Goal: Navigation & Orientation: Find specific page/section

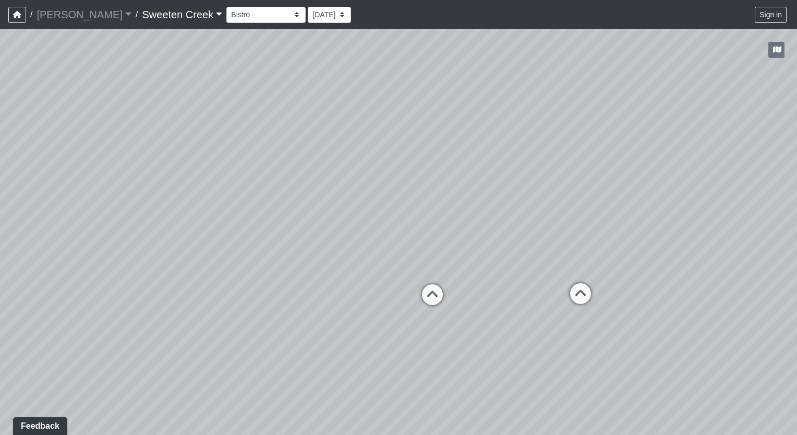
click at [252, 15] on select "Bistro Fitness - Hobby Booth Seating Counter Dining Dining 2 Elevators Elevator…" at bounding box center [265, 15] width 79 height 16
click at [226, 7] on select "Bistro Fitness - Hobby Booth Seating Counter Dining Dining 2 Elevators Elevator…" at bounding box center [265, 15] width 79 height 16
drag, startPoint x: 407, startPoint y: 359, endPoint x: 563, endPoint y: 356, distance: 156.0
click at [563, 356] on div "Loading... Office Loading... Reception Loading... Mailroom - Elevator Lobby Loa…" at bounding box center [398, 232] width 797 height 406
drag, startPoint x: 283, startPoint y: 313, endPoint x: 345, endPoint y: 303, distance: 63.5
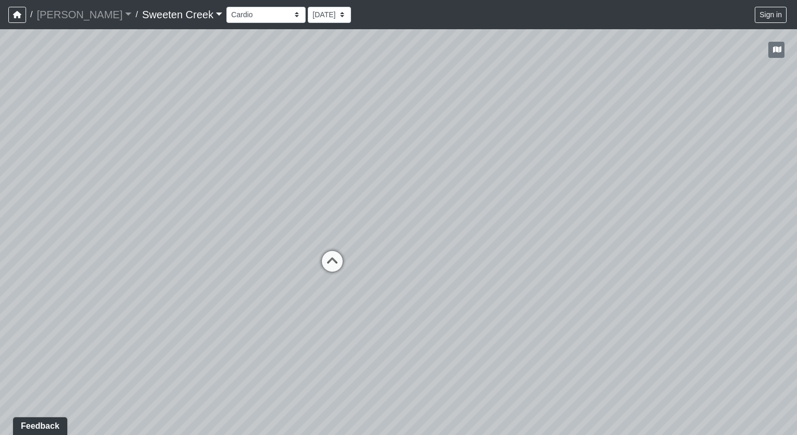
click at [345, 303] on div "Loading... Office Loading... Reception Loading... Mailroom - Elevator Lobby Loa…" at bounding box center [398, 232] width 797 height 406
drag, startPoint x: 419, startPoint y: 323, endPoint x: 266, endPoint y: 316, distance: 153.5
click at [266, 316] on div "Loading... Office Loading... Reception Loading... Mailroom - Elevator Lobby Loa…" at bounding box center [398, 232] width 797 height 406
drag, startPoint x: 666, startPoint y: 322, endPoint x: 595, endPoint y: 312, distance: 72.2
click at [596, 316] on div "Loading... Office Loading... Reception Loading... Mailroom - Elevator Lobby Loa…" at bounding box center [398, 232] width 797 height 406
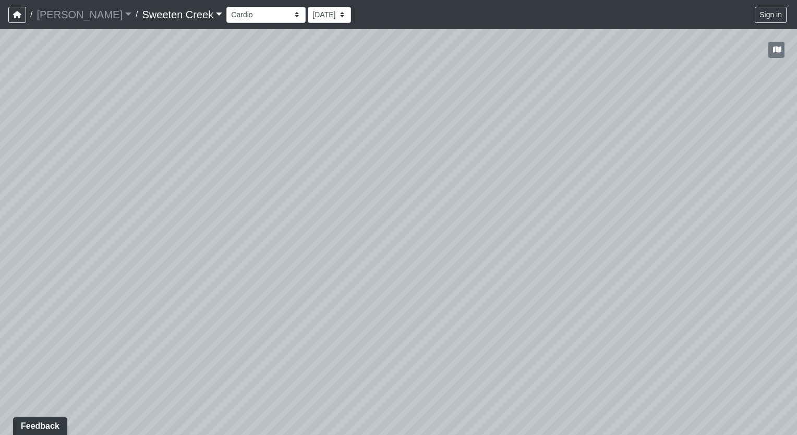
drag, startPoint x: 715, startPoint y: 267, endPoint x: 349, endPoint y: 244, distance: 365.8
click at [349, 244] on div "Loading... Office Loading... Reception Loading... Mailroom - Elevator Lobby Loa…" at bounding box center [398, 232] width 797 height 406
drag, startPoint x: 724, startPoint y: 284, endPoint x: 555, endPoint y: 269, distance: 169.7
click at [555, 269] on div "Loading... Office Loading... Reception Loading... Mailroom - Elevator Lobby Loa…" at bounding box center [398, 232] width 797 height 406
click at [654, 260] on icon at bounding box center [650, 266] width 31 height 31
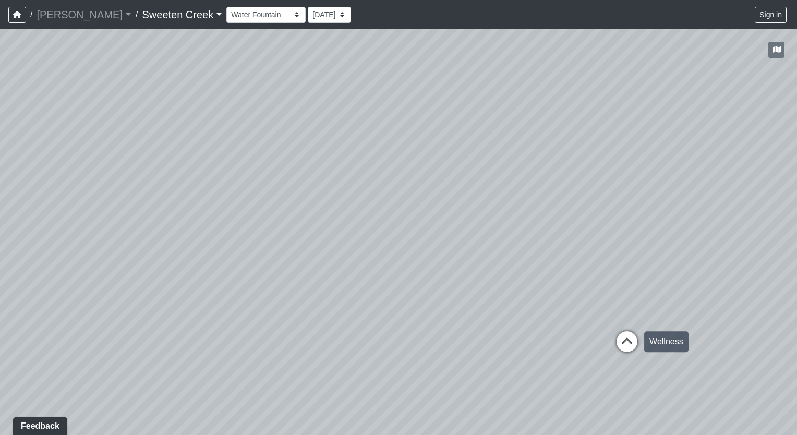
click at [630, 341] on icon at bounding box center [626, 346] width 31 height 31
drag, startPoint x: 326, startPoint y: 303, endPoint x: 765, endPoint y: 245, distance: 443.0
click at [791, 272] on div "Loading... Office Loading... Reception Loading... Mailroom - Elevator Lobby Loa…" at bounding box center [398, 232] width 797 height 406
click at [251, 14] on select "Bistro Fitness - Hobby Booth Seating Counter Dining Dining 2 Elevators Elevator…" at bounding box center [265, 15] width 79 height 16
click at [226, 7] on select "Bistro Fitness - Hobby Booth Seating Counter Dining Dining 2 Elevators Elevator…" at bounding box center [265, 15] width 79 height 16
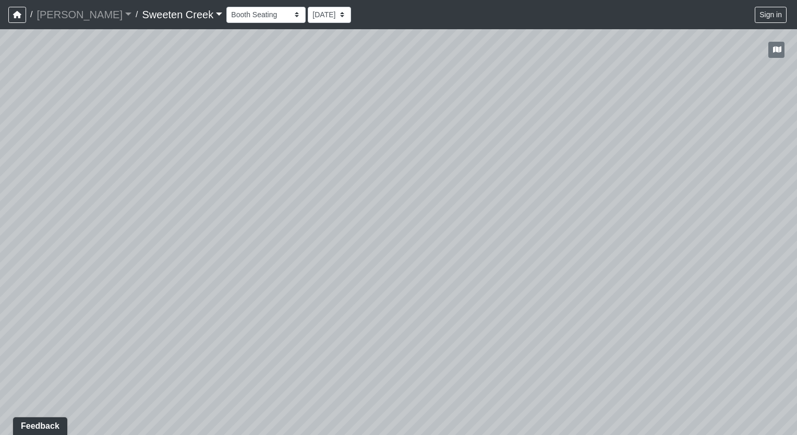
drag, startPoint x: 353, startPoint y: 248, endPoint x: 509, endPoint y: 239, distance: 156.2
click at [509, 239] on div "Loading... Office Loading... Reception Loading... Mailroom - Elevator Lobby Loa…" at bounding box center [398, 232] width 797 height 406
drag, startPoint x: 291, startPoint y: 234, endPoint x: 528, endPoint y: 202, distance: 239.4
click at [528, 202] on div "Loading... Office Loading... Reception Loading... Mailroom - Elevator Lobby Loa…" at bounding box center [398, 232] width 797 height 406
drag, startPoint x: 242, startPoint y: 282, endPoint x: 536, endPoint y: 256, distance: 295.9
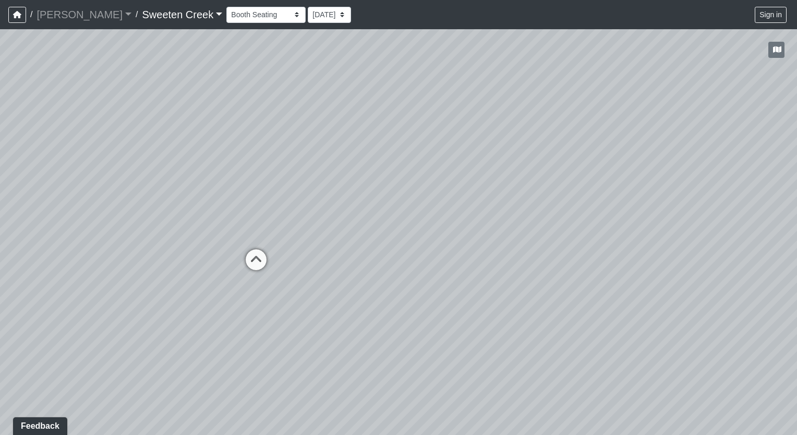
click at [536, 256] on div "Loading... Office Loading... Reception Loading... Mailroom - Elevator Lobby Loa…" at bounding box center [398, 232] width 797 height 406
drag, startPoint x: 214, startPoint y: 261, endPoint x: 366, endPoint y: 268, distance: 151.4
click at [366, 268] on div "Loading... Office Loading... Reception Loading... Mailroom - Elevator Lobby Loa…" at bounding box center [398, 232] width 797 height 406
drag, startPoint x: 272, startPoint y: 299, endPoint x: 571, endPoint y: 268, distance: 301.0
click at [571, 268] on div "Loading... Office Loading... Reception Loading... Mailroom - Elevator Lobby Loa…" at bounding box center [398, 232] width 797 height 406
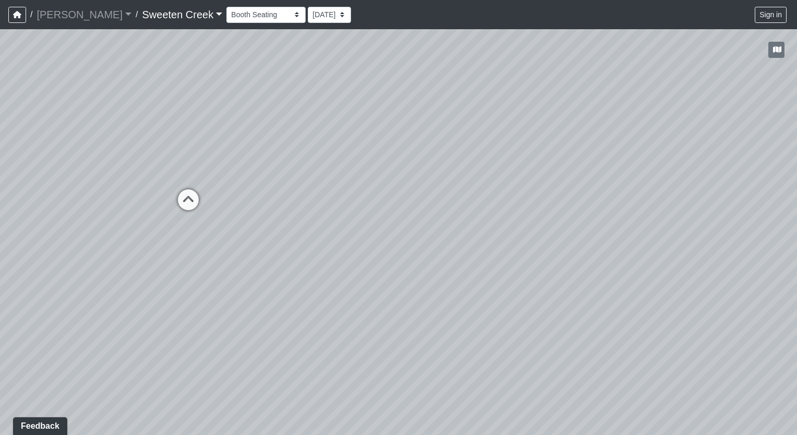
drag, startPoint x: 246, startPoint y: 347, endPoint x: 447, endPoint y: 329, distance: 202.2
click at [447, 329] on div "Loading... Office Loading... Reception Loading... Mailroom - Elevator Lobby Loa…" at bounding box center [398, 232] width 797 height 406
drag, startPoint x: 176, startPoint y: 299, endPoint x: 396, endPoint y: 375, distance: 232.6
click at [373, 377] on div "Loading... Office Loading... Reception Loading... Mailroom - Elevator Lobby Loa…" at bounding box center [398, 232] width 797 height 406
drag, startPoint x: 438, startPoint y: 349, endPoint x: 136, endPoint y: 324, distance: 302.5
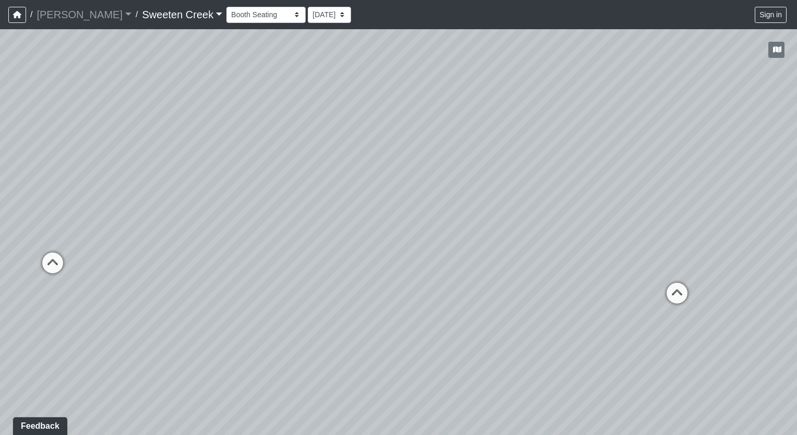
click at [136, 324] on div "Loading... Office Loading... Reception Loading... Mailroom - Elevator Lobby Loa…" at bounding box center [398, 232] width 797 height 406
click at [675, 289] on icon at bounding box center [676, 298] width 31 height 31
drag, startPoint x: 514, startPoint y: 285, endPoint x: 371, endPoint y: 283, distance: 143.5
click at [371, 283] on div "Loading... Office Loading... Reception Loading... Mailroom - Elevator Lobby Loa…" at bounding box center [398, 232] width 797 height 406
drag, startPoint x: 392, startPoint y: 238, endPoint x: 662, endPoint y: 220, distance: 270.8
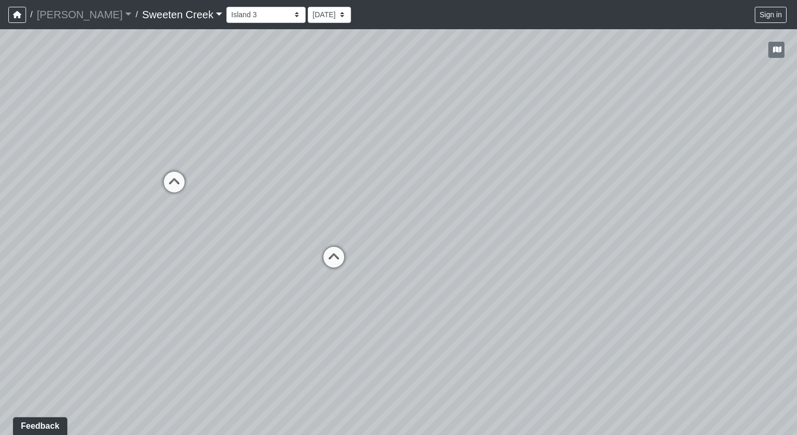
click at [662, 220] on div "Loading... Office Loading... Reception Loading... Mailroom - Elevator Lobby Loa…" at bounding box center [398, 232] width 797 height 406
drag, startPoint x: 160, startPoint y: 284, endPoint x: 500, endPoint y: 236, distance: 344.0
click at [527, 270] on div "Loading... Office Loading... Reception Loading... Mailroom - Elevator Lobby Loa…" at bounding box center [398, 232] width 797 height 406
click at [250, 15] on select "Bistro Fitness - Hobby Booth Seating Counter Dining Dining 2 Elevators Elevator…" at bounding box center [265, 15] width 79 height 16
click at [226, 7] on select "Bistro Fitness - Hobby Booth Seating Counter Dining Dining 2 Elevators Elevator…" at bounding box center [265, 15] width 79 height 16
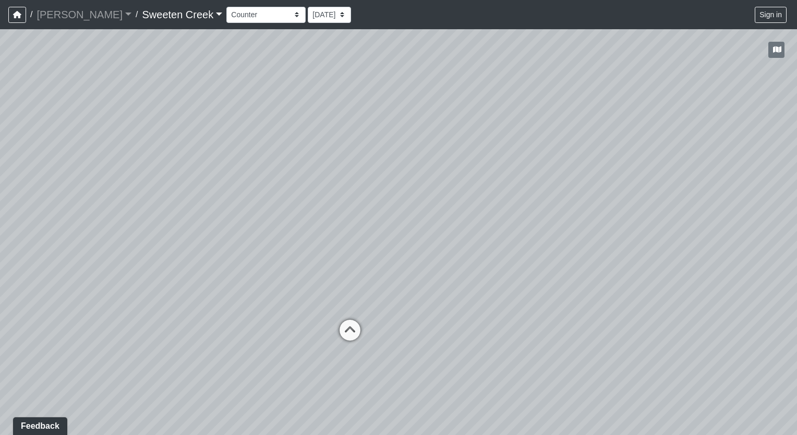
drag, startPoint x: 214, startPoint y: 219, endPoint x: 399, endPoint y: 201, distance: 186.0
click at [399, 202] on div "Loading... Office Loading... Reception Loading... Mailroom - Elevator Lobby Loa…" at bounding box center [398, 232] width 797 height 406
drag, startPoint x: 146, startPoint y: 279, endPoint x: 394, endPoint y: 237, distance: 251.7
click at [394, 237] on div "Loading... Office Loading... Reception Loading... Mailroom - Elevator Lobby Loa…" at bounding box center [398, 232] width 797 height 406
drag, startPoint x: 119, startPoint y: 326, endPoint x: 280, endPoint y: 292, distance: 163.8
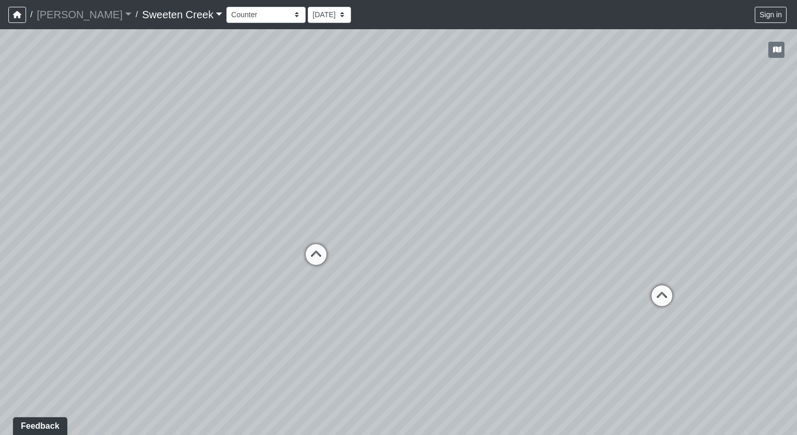
click at [280, 292] on div "Loading... Office Loading... Reception Loading... Mailroom - Elevator Lobby Loa…" at bounding box center [398, 232] width 797 height 406
drag, startPoint x: 73, startPoint y: 400, endPoint x: 182, endPoint y: 402, distance: 109.0
click at [182, 402] on div "Loading... Office Loading... Reception Loading... Mailroom - Elevator Lobby Loa…" at bounding box center [398, 232] width 797 height 406
drag, startPoint x: 288, startPoint y: 343, endPoint x: 513, endPoint y: 303, distance: 228.5
click at [513, 303] on div "Loading... Office Loading... Reception Loading... Mailroom - Elevator Lobby Loa…" at bounding box center [398, 232] width 797 height 406
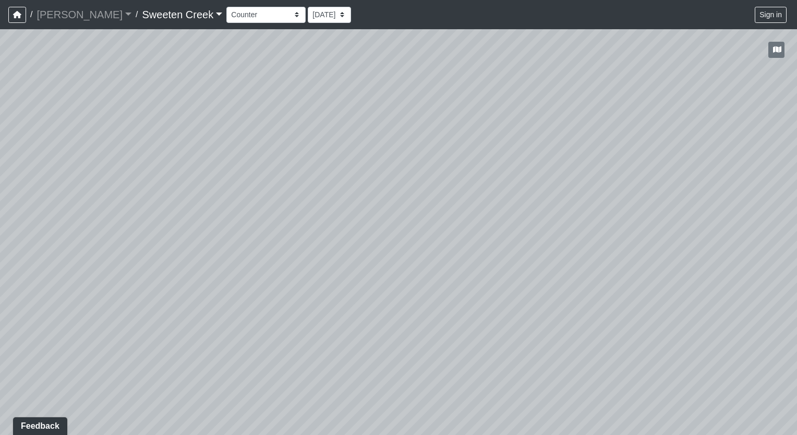
drag, startPoint x: 244, startPoint y: 327, endPoint x: 509, endPoint y: 282, distance: 268.7
click at [509, 282] on div "Loading... Office Loading... Reception Loading... Mailroom - Elevator Lobby Loa…" at bounding box center [398, 232] width 797 height 406
drag, startPoint x: 150, startPoint y: 228, endPoint x: 174, endPoint y: 336, distance: 111.1
click at [174, 336] on div "Loading... Office Loading... Reception Loading... Mailroom - Elevator Lobby Loa…" at bounding box center [398, 232] width 797 height 406
drag, startPoint x: 332, startPoint y: 293, endPoint x: 527, endPoint y: 285, distance: 195.2
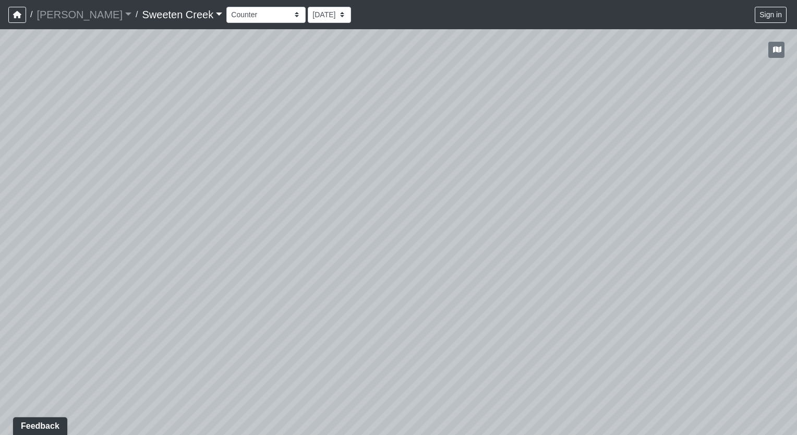
click at [527, 285] on div "Loading... Office Loading... Reception Loading... Mailroom - Elevator Lobby Loa…" at bounding box center [398, 232] width 797 height 406
click at [251, 14] on select "Bistro Fitness - Hobby Booth Seating Counter Dining Dining 2 Elevators Elevator…" at bounding box center [265, 15] width 79 height 16
click at [226, 7] on select "Bistro Fitness - Hobby Booth Seating Counter Dining Dining 2 Elevators Elevator…" at bounding box center [265, 15] width 79 height 16
drag, startPoint x: 372, startPoint y: 346, endPoint x: 153, endPoint y: 312, distance: 221.1
click at [153, 312] on div "Loading... Office Loading... Reception Loading... Mailroom - Elevator Lobby Loa…" at bounding box center [398, 232] width 797 height 406
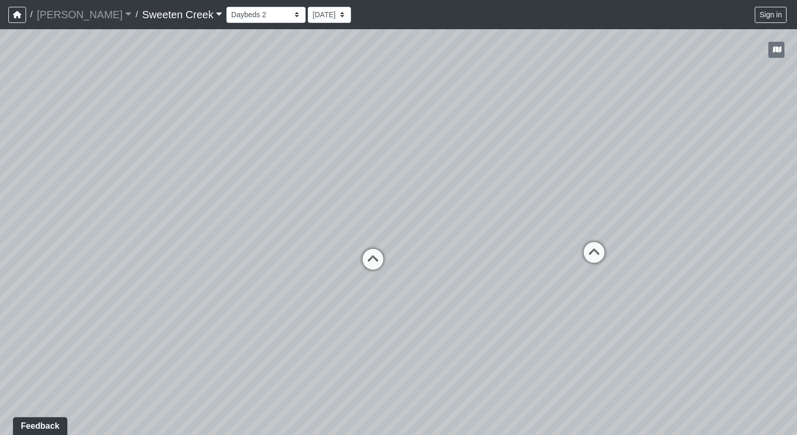
drag, startPoint x: 582, startPoint y: 327, endPoint x: 537, endPoint y: 329, distance: 44.9
click at [537, 329] on div "Loading... Office Loading... Reception Loading... Mailroom - Elevator Lobby Loa…" at bounding box center [398, 232] width 797 height 406
click at [583, 249] on icon at bounding box center [587, 256] width 31 height 31
drag, startPoint x: 583, startPoint y: 249, endPoint x: 686, endPoint y: 262, distance: 104.0
click at [685, 262] on div "Loading... Office Loading... Reception Loading... Mailroom - Elevator Lobby Loa…" at bounding box center [398, 232] width 797 height 406
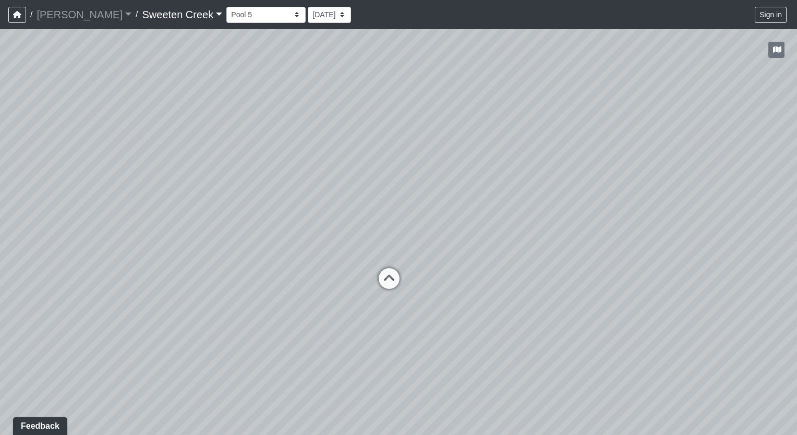
drag, startPoint x: 87, startPoint y: 303, endPoint x: 214, endPoint y: 287, distance: 128.3
click at [214, 287] on div "Loading... Office Loading... Reception Loading... Mailroom - Elevator Lobby Loa…" at bounding box center [398, 232] width 797 height 406
drag, startPoint x: 357, startPoint y: 264, endPoint x: 482, endPoint y: 249, distance: 125.5
click at [482, 249] on div "Loading... Office Loading... Reception Loading... Mailroom - Elevator Lobby Loa…" at bounding box center [398, 232] width 797 height 406
drag, startPoint x: 707, startPoint y: 223, endPoint x: 323, endPoint y: 237, distance: 384.2
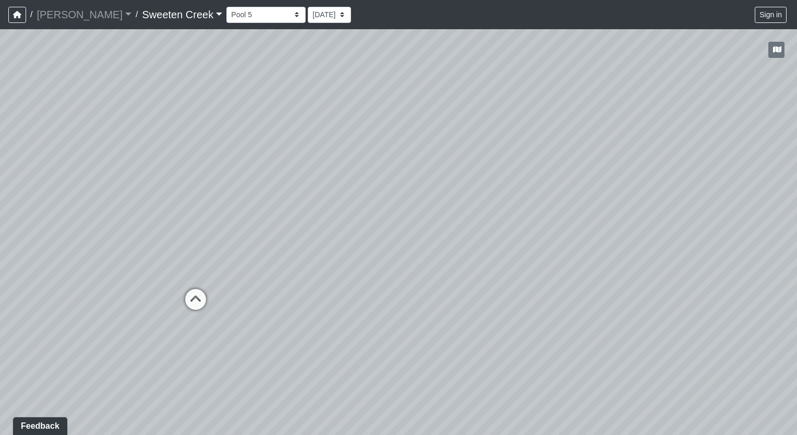
click at [323, 237] on div "Loading... Office Loading... Reception Loading... Mailroom - Elevator Lobby Loa…" at bounding box center [398, 232] width 797 height 406
drag, startPoint x: 717, startPoint y: 215, endPoint x: 532, endPoint y: 237, distance: 186.5
click at [532, 237] on div "Loading... Office Loading... Reception Loading... Mailroom - Elevator Lobby Loa…" at bounding box center [398, 232] width 797 height 406
drag, startPoint x: 613, startPoint y: 281, endPoint x: 543, endPoint y: 287, distance: 70.7
click at [543, 287] on div "Loading... Office Loading... Reception Loading... Mailroom - Elevator Lobby Loa…" at bounding box center [398, 232] width 797 height 406
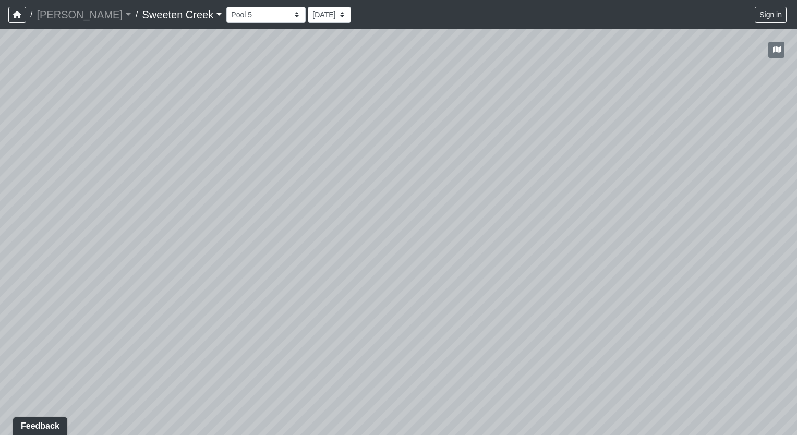
drag, startPoint x: 551, startPoint y: 248, endPoint x: 443, endPoint y: 322, distance: 130.9
click at [443, 322] on div "Loading... Office Loading... Reception Loading... Mailroom - Elevator Lobby Loa…" at bounding box center [398, 232] width 797 height 406
drag, startPoint x: 461, startPoint y: 315, endPoint x: 599, endPoint y: 310, distance: 137.8
click at [599, 310] on div "Loading... Office Loading... Reception Loading... Mailroom - Elevator Lobby Loa…" at bounding box center [398, 232] width 797 height 406
click at [249, 14] on select "Bistro Fitness - Hobby Booth Seating Counter Dining Dining 2 Elevators Elevator…" at bounding box center [265, 15] width 79 height 16
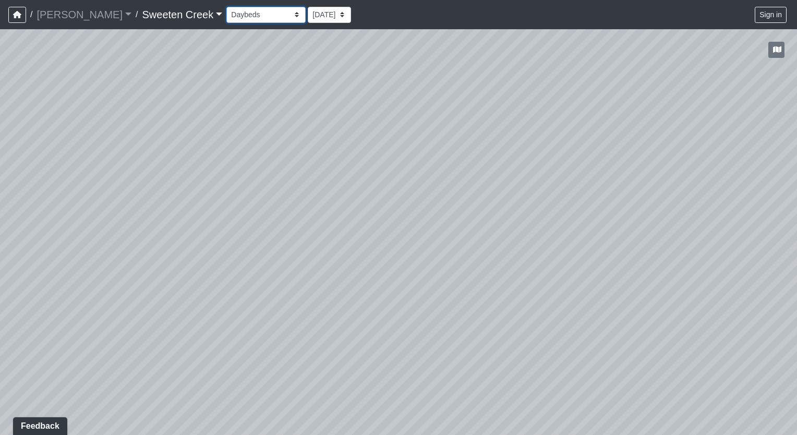
click at [226, 7] on select "Bistro Fitness - Hobby Booth Seating Counter Dining Dining 2 Elevators Elevator…" at bounding box center [265, 15] width 79 height 16
drag, startPoint x: 309, startPoint y: 236, endPoint x: 155, endPoint y: 173, distance: 166.5
click at [155, 188] on div "Loading... Office Loading... Reception Loading... Mailroom - Elevator Lobby Loa…" at bounding box center [398, 232] width 797 height 406
click at [250, 16] on select "Bistro Fitness - Hobby Booth Seating Counter Dining Dining 2 Elevators Elevator…" at bounding box center [265, 15] width 79 height 16
click at [226, 7] on select "Bistro Fitness - Hobby Booth Seating Counter Dining Dining 2 Elevators Elevator…" at bounding box center [265, 15] width 79 height 16
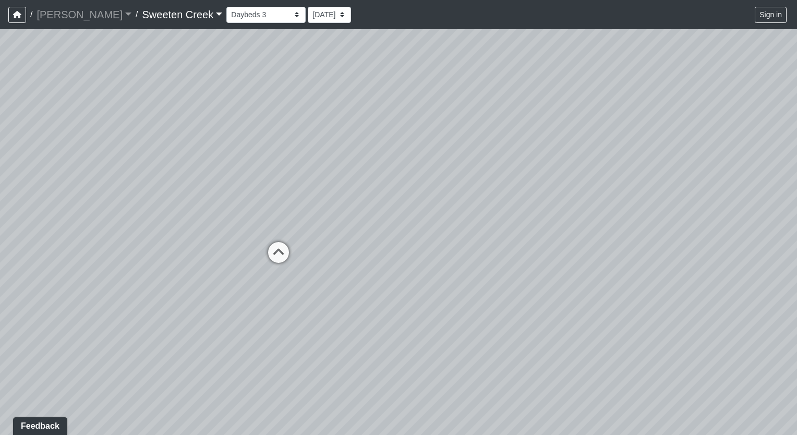
drag, startPoint x: 148, startPoint y: 334, endPoint x: 799, endPoint y: 257, distance: 655.0
click at [797, 257] on html "/ [PERSON_NAME] Loading... / Sweeten Creek Sweeten Creek Loading... [GEOGRAPHIC…" at bounding box center [398, 217] width 797 height 435
drag, startPoint x: 351, startPoint y: 264, endPoint x: 644, endPoint y: 245, distance: 293.7
click at [644, 245] on div "Loading... Office Loading... Reception Loading... Mailroom - Elevator Lobby Loa…" at bounding box center [398, 232] width 797 height 406
click at [474, 232] on icon at bounding box center [473, 238] width 31 height 31
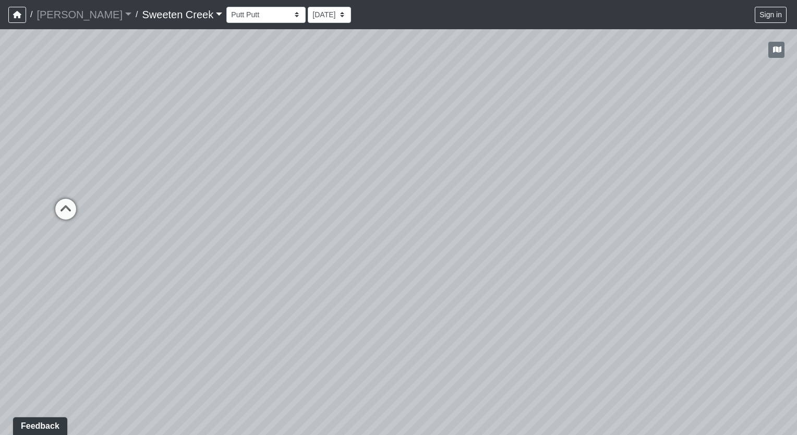
drag, startPoint x: 415, startPoint y: 239, endPoint x: 620, endPoint y: 221, distance: 205.3
click at [620, 221] on div "Loading... Office Loading... Reception Loading... Mailroom - Elevator Lobby Loa…" at bounding box center [398, 232] width 797 height 406
drag, startPoint x: 384, startPoint y: 270, endPoint x: 636, endPoint y: 304, distance: 254.2
click at [636, 304] on div "Loading... Office Loading... Reception Loading... Mailroom - Elevator Lobby Loa…" at bounding box center [398, 232] width 797 height 406
drag, startPoint x: 419, startPoint y: 299, endPoint x: 637, endPoint y: 291, distance: 218.2
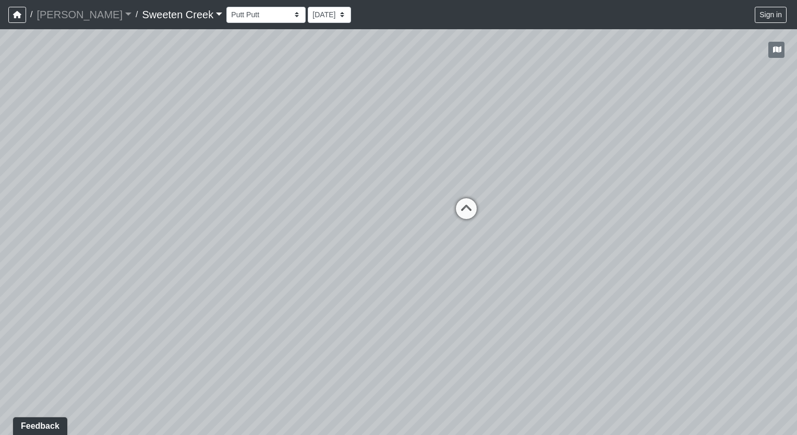
click at [637, 291] on div "Loading... Office Loading... Reception Loading... Mailroom - Elevator Lobby Loa…" at bounding box center [398, 232] width 797 height 406
drag, startPoint x: 386, startPoint y: 250, endPoint x: 580, endPoint y: 254, distance: 194.1
click at [580, 254] on div "Loading... Office Loading... Reception Loading... Mailroom - Elevator Lobby Loa…" at bounding box center [398, 232] width 797 height 406
drag, startPoint x: 259, startPoint y: 419, endPoint x: 315, endPoint y: 412, distance: 56.7
click at [315, 412] on div "Loading... Office Loading... Reception Loading... Mailroom - Elevator Lobby Loa…" at bounding box center [398, 232] width 797 height 406
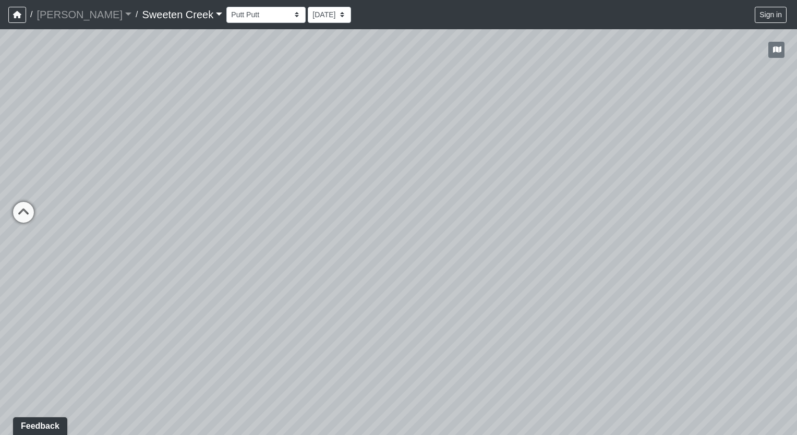
drag, startPoint x: 248, startPoint y: 237, endPoint x: 340, endPoint y: 243, distance: 91.5
click at [340, 243] on div "Loading... Office Loading... Reception Loading... Mailroom - Elevator Lobby Loa…" at bounding box center [398, 232] width 797 height 406
click at [248, 16] on select "Bistro Fitness - Hobby Booth Seating Counter Dining Dining 2 Elevators Elevator…" at bounding box center [265, 15] width 79 height 16
click at [226, 7] on select "Bistro Fitness - Hobby Booth Seating Counter Dining Dining 2 Elevators Elevator…" at bounding box center [265, 15] width 79 height 16
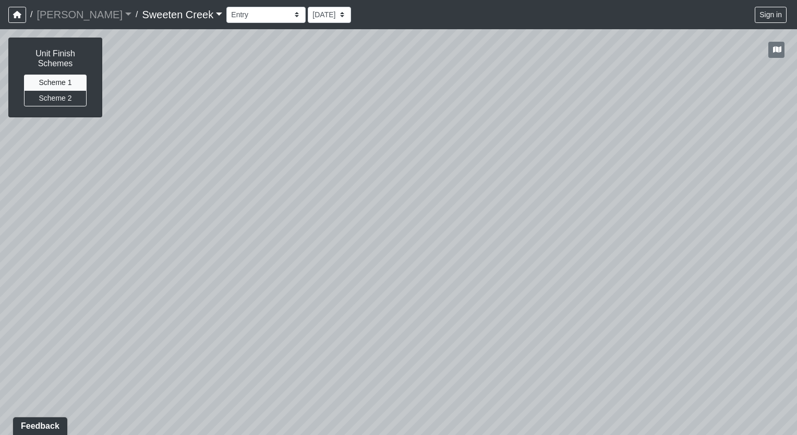
drag, startPoint x: 321, startPoint y: 345, endPoint x: -2, endPoint y: 291, distance: 327.5
click at [0, 291] on html "/ [PERSON_NAME] Loading... / Sweeten Creek Sweeten Creek Loading... [GEOGRAPHIC…" at bounding box center [398, 217] width 797 height 435
drag, startPoint x: 350, startPoint y: 283, endPoint x: 25, endPoint y: 276, distance: 325.0
click at [25, 276] on div "Loading... Office Loading... Reception Loading... Mailroom - Elevator Lobby Loa…" at bounding box center [398, 232] width 797 height 406
drag, startPoint x: 517, startPoint y: 306, endPoint x: 661, endPoint y: 238, distance: 159.4
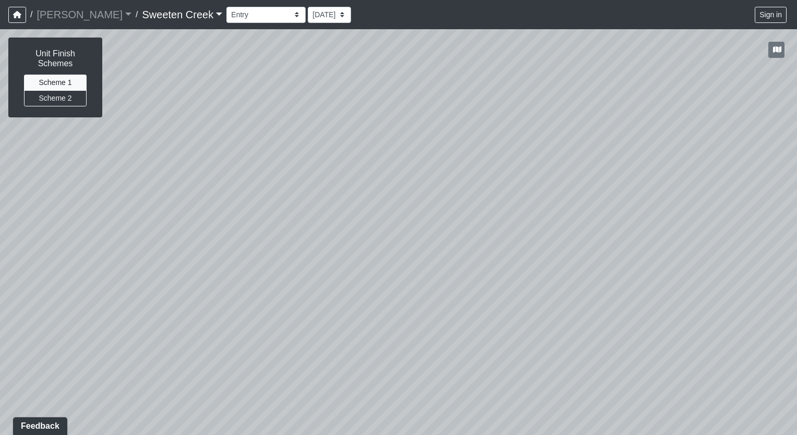
click at [661, 238] on div "Loading... Office Loading... Reception Loading... Mailroom - Elevator Lobby Loa…" at bounding box center [398, 232] width 797 height 406
drag, startPoint x: 190, startPoint y: 247, endPoint x: 511, endPoint y: 349, distance: 336.8
click at [511, 349] on div "Loading... Office Loading... Reception Loading... Mailroom - Elevator Lobby Loa…" at bounding box center [398, 232] width 797 height 406
drag, startPoint x: 228, startPoint y: 277, endPoint x: 453, endPoint y: 254, distance: 226.1
click at [453, 254] on div "Loading... Office Loading... Reception Loading... Mailroom - Elevator Lobby Loa…" at bounding box center [398, 232] width 797 height 406
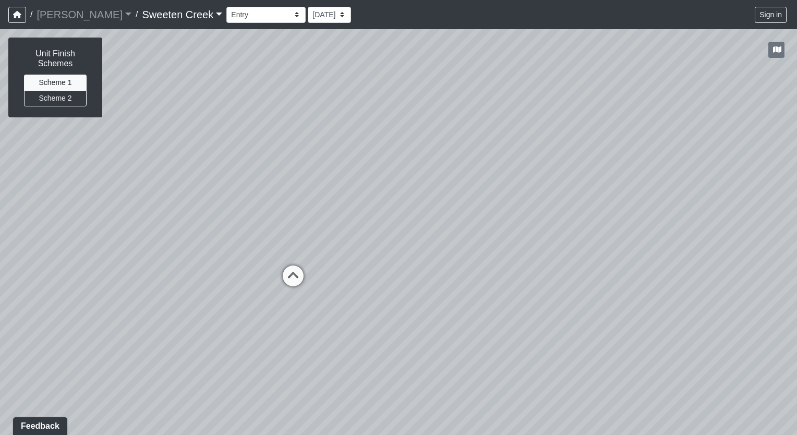
drag, startPoint x: 136, startPoint y: 291, endPoint x: 270, endPoint y: 280, distance: 134.5
click at [270, 280] on div "Loading... Office Loading... Reception Loading... Mailroom - Elevator Lobby Loa…" at bounding box center [398, 232] width 797 height 406
click at [287, 278] on icon at bounding box center [292, 281] width 31 height 31
drag, startPoint x: 392, startPoint y: 357, endPoint x: 190, endPoint y: 343, distance: 202.3
click at [190, 343] on div "Loading... Office Loading... Reception Loading... Mailroom - Elevator Lobby Loa…" at bounding box center [398, 232] width 797 height 406
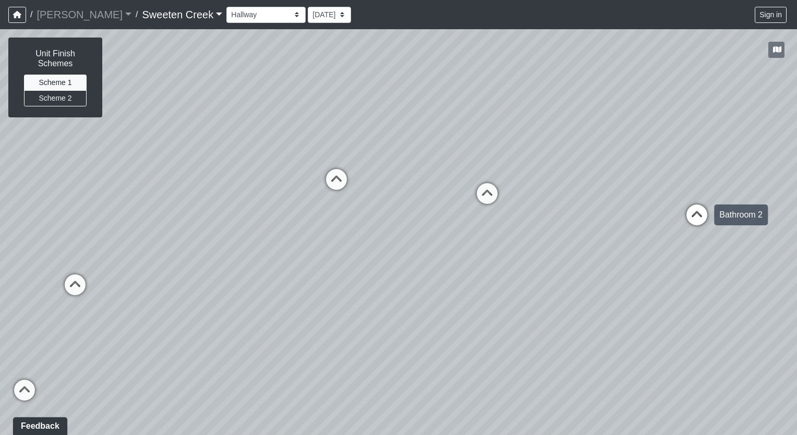
click at [686, 222] on icon at bounding box center [696, 219] width 31 height 31
drag, startPoint x: 682, startPoint y: 227, endPoint x: 411, endPoint y: 235, distance: 270.8
click at [411, 235] on div "Loading... Office Loading... Reception Loading... Mailroom - Elevator Lobby Loa…" at bounding box center [398, 232] width 797 height 406
drag, startPoint x: 721, startPoint y: 247, endPoint x: 456, endPoint y: 242, distance: 264.5
click at [456, 242] on div "Loading... Office Loading... Reception Loading... Mailroom - Elevator Lobby Loa…" at bounding box center [398, 232] width 797 height 406
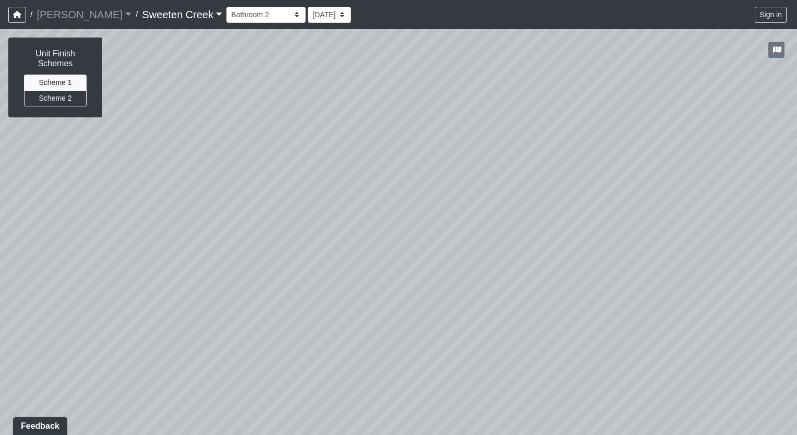
drag, startPoint x: 791, startPoint y: 263, endPoint x: 526, endPoint y: 224, distance: 267.3
click at [526, 224] on div "Loading... Office Loading... Reception Loading... Mailroom - Elevator Lobby Loa…" at bounding box center [398, 232] width 797 height 406
click at [705, 231] on div "Loading... Office Loading... Reception Loading... Mailroom - Elevator Lobby Loa…" at bounding box center [398, 232] width 797 height 406
drag, startPoint x: 707, startPoint y: 231, endPoint x: 458, endPoint y: 217, distance: 249.7
click at [458, 217] on div "Loading... Office Loading... Reception Loading... Mailroom - Elevator Lobby Loa…" at bounding box center [398, 232] width 797 height 406
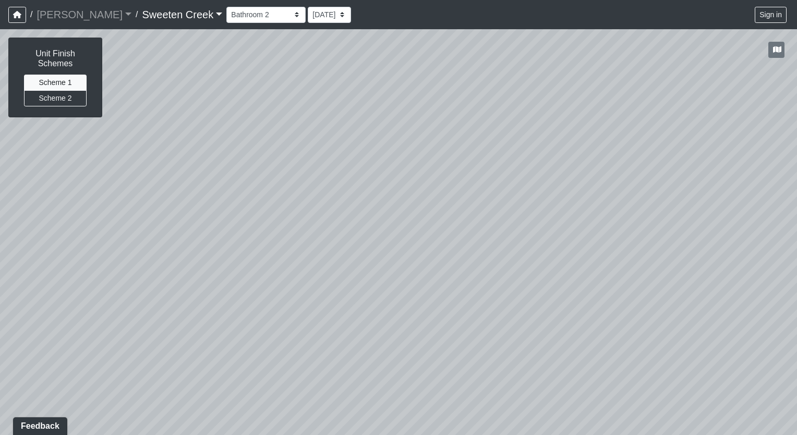
drag, startPoint x: 797, startPoint y: 237, endPoint x: 422, endPoint y: 228, distance: 374.6
click at [422, 228] on div "Loading... Office Loading... Reception Loading... Mailroom - Elevator Lobby Loa…" at bounding box center [398, 232] width 797 height 406
drag, startPoint x: 712, startPoint y: 240, endPoint x: 758, endPoint y: 267, distance: 53.5
click at [436, 272] on div "Loading... Office Loading... Reception Loading... Mailroom - Elevator Lobby Loa…" at bounding box center [398, 232] width 797 height 406
drag, startPoint x: 711, startPoint y: 301, endPoint x: 469, endPoint y: 228, distance: 252.8
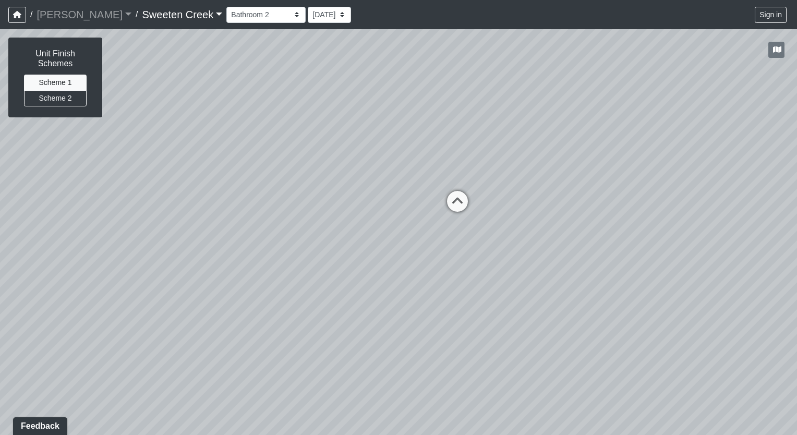
click at [353, 344] on div "Loading... Office Loading... Reception Loading... Mailroom - Elevator Lobby Loa…" at bounding box center [398, 232] width 797 height 406
click at [460, 196] on icon at bounding box center [458, 204] width 31 height 31
drag, startPoint x: 634, startPoint y: 243, endPoint x: 412, endPoint y: 235, distance: 222.4
click at [412, 235] on div "Loading... Office Loading... Reception Loading... Mailroom - Elevator Lobby Loa…" at bounding box center [398, 232] width 797 height 406
drag, startPoint x: 421, startPoint y: 224, endPoint x: 84, endPoint y: 207, distance: 337.9
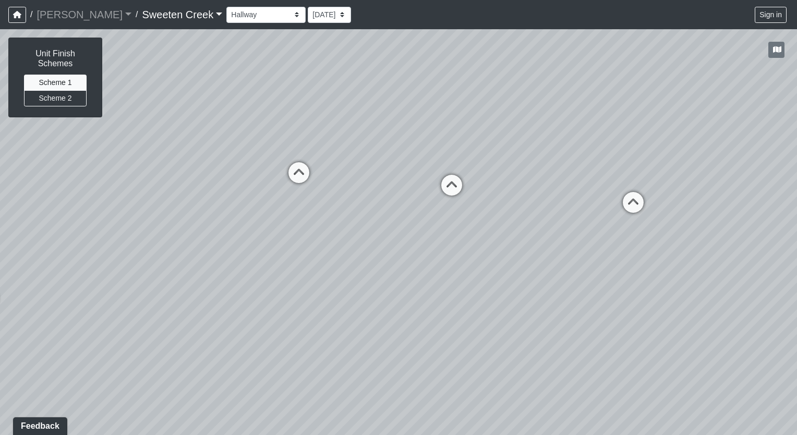
click at [84, 207] on div "Loading... Office Loading... Reception Loading... Mailroom - Elevator Lobby Loa…" at bounding box center [398, 232] width 797 height 406
click at [456, 185] on icon at bounding box center [451, 190] width 31 height 31
drag, startPoint x: 480, startPoint y: 314, endPoint x: 503, endPoint y: 416, distance: 104.8
click at [503, 416] on div "Loading... Office Loading... Reception Loading... Mailroom - Elevator Lobby Loa…" at bounding box center [398, 232] width 797 height 406
drag, startPoint x: 590, startPoint y: 397, endPoint x: 434, endPoint y: 385, distance: 156.9
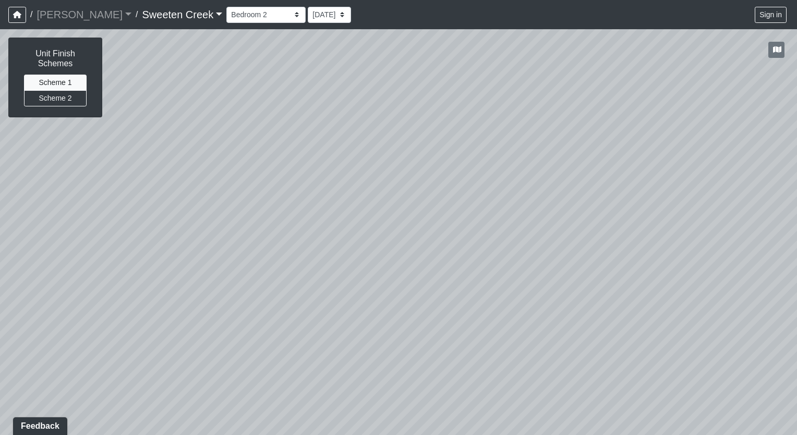
click at [434, 385] on div "Loading... Office Loading... Reception Loading... Mailroom - Elevator Lobby Loa…" at bounding box center [398, 232] width 797 height 406
drag, startPoint x: 465, startPoint y: 383, endPoint x: 120, endPoint y: 364, distance: 345.8
click at [120, 364] on div "Loading... Office Loading... Reception Loading... Mailroom - Elevator Lobby Loa…" at bounding box center [398, 232] width 797 height 406
click at [573, 245] on icon at bounding box center [569, 248] width 31 height 31
drag, startPoint x: 601, startPoint y: 274, endPoint x: 227, endPoint y: 208, distance: 379.9
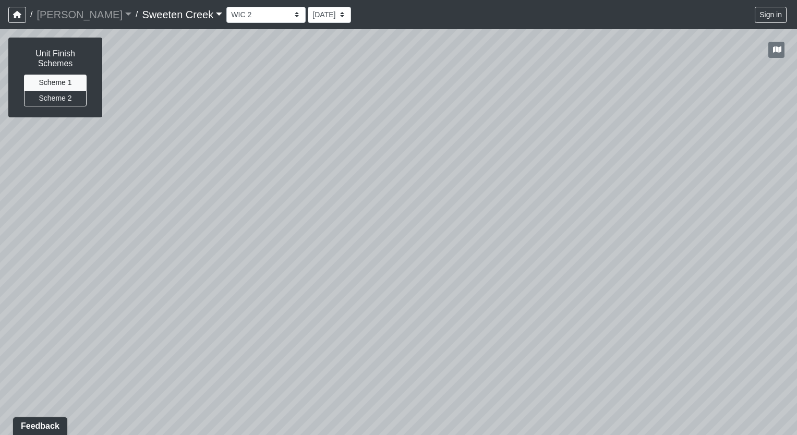
click at [227, 208] on div "Loading... Office Loading... Reception Loading... Mailroom - Elevator Lobby Loa…" at bounding box center [398, 232] width 797 height 406
drag, startPoint x: 606, startPoint y: 246, endPoint x: 369, endPoint y: 233, distance: 236.7
click at [369, 233] on div "Loading... Office Loading... Reception Loading... Mailroom - Elevator Lobby Loa…" at bounding box center [398, 232] width 797 height 406
drag, startPoint x: 797, startPoint y: 329, endPoint x: 568, endPoint y: 295, distance: 231.5
click at [568, 295] on div "Loading... Office Loading... Reception Loading... Mailroom - Elevator Lobby Loa…" at bounding box center [398, 232] width 797 height 406
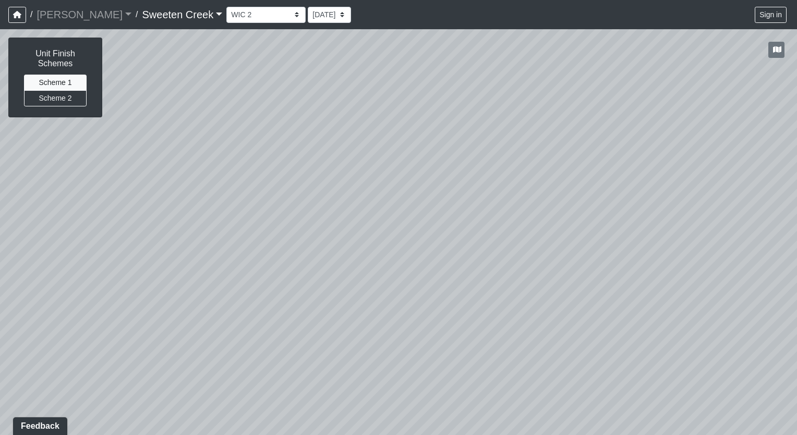
drag, startPoint x: 602, startPoint y: 270, endPoint x: 421, endPoint y: 283, distance: 180.9
click at [421, 283] on div "Loading... Office Loading... Reception Loading... Mailroom - Elevator Lobby Loa…" at bounding box center [398, 232] width 797 height 406
drag, startPoint x: 568, startPoint y: 200, endPoint x: 123, endPoint y: 285, distance: 452.6
click at [123, 285] on div "Loading... Office Loading... Reception Loading... Mailroom - Elevator Lobby Loa…" at bounding box center [398, 232] width 797 height 406
drag, startPoint x: 661, startPoint y: 309, endPoint x: 476, endPoint y: 286, distance: 187.1
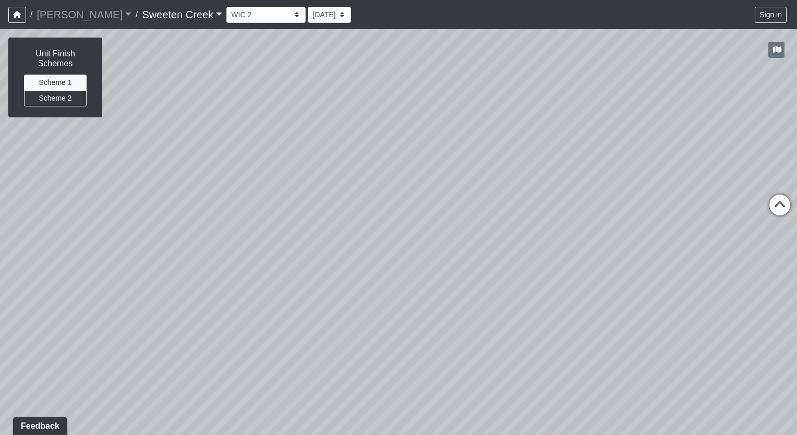
click at [476, 286] on div "Loading... Office Loading... Reception Loading... Mailroom - Elevator Lobby Loa…" at bounding box center [398, 232] width 797 height 406
click at [786, 205] on icon at bounding box center [779, 210] width 31 height 31
drag, startPoint x: 534, startPoint y: 234, endPoint x: 799, endPoint y: 210, distance: 266.1
click at [797, 210] on html "/ [PERSON_NAME] Loading... / Sweeten Creek Sweeten Creek Loading... [GEOGRAPHIC…" at bounding box center [398, 217] width 797 height 435
drag, startPoint x: 205, startPoint y: 216, endPoint x: 590, endPoint y: 215, distance: 385.5
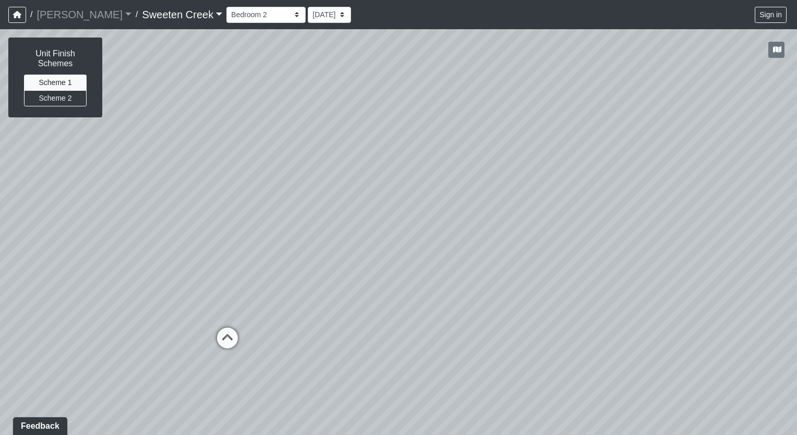
click at [601, 211] on div "Loading... Office Loading... Reception Loading... Mailroom - Elevator Lobby Loa…" at bounding box center [398, 232] width 797 height 406
click at [225, 333] on icon at bounding box center [228, 342] width 31 height 31
drag, startPoint x: 301, startPoint y: 294, endPoint x: -2, endPoint y: 352, distance: 309.1
click at [0, 352] on html "/ [PERSON_NAME] Loading... / Sweeten Creek Sweeten Creek Loading... [GEOGRAPHIC…" at bounding box center [398, 217] width 797 height 435
drag, startPoint x: 653, startPoint y: 385, endPoint x: 464, endPoint y: 338, distance: 194.6
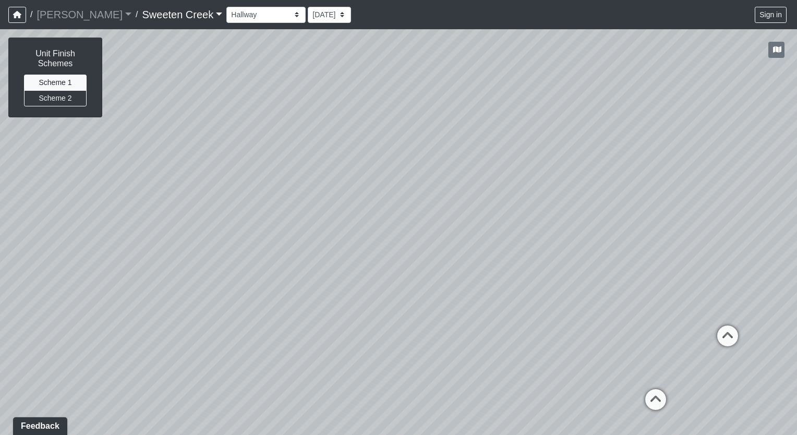
click at [464, 338] on div "Loading... Office Loading... Reception Loading... Mailroom - Elevator Lobby Loa…" at bounding box center [398, 232] width 797 height 406
drag, startPoint x: 591, startPoint y: 310, endPoint x: 346, endPoint y: 285, distance: 245.9
click at [346, 285] on div "Loading... Office Loading... Reception Loading... Mailroom - Elevator Lobby Loa…" at bounding box center [398, 232] width 797 height 406
click at [441, 321] on icon at bounding box center [444, 331] width 31 height 31
drag, startPoint x: 632, startPoint y: 357, endPoint x: 327, endPoint y: 332, distance: 306.2
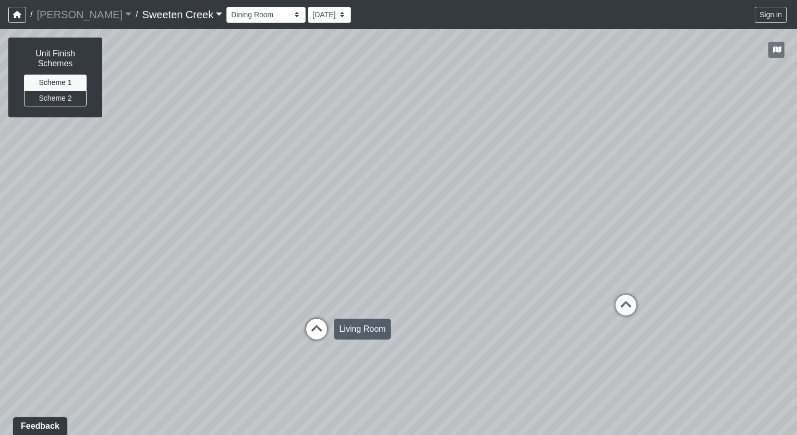
click at [327, 332] on div "Loading... Office Loading... Reception Loading... Mailroom - Elevator Lobby Loa…" at bounding box center [398, 232] width 797 height 406
drag, startPoint x: 496, startPoint y: 324, endPoint x: 321, endPoint y: 304, distance: 176.0
click at [321, 304] on div "Loading... Office Loading... Reception Loading... Mailroom - Elevator Lobby Loa…" at bounding box center [398, 232] width 797 height 406
drag, startPoint x: 612, startPoint y: 311, endPoint x: 522, endPoint y: 308, distance: 90.8
click at [522, 308] on div "Loading... Office Loading... Reception Loading... Mailroom - Elevator Lobby Loa…" at bounding box center [398, 232] width 797 height 406
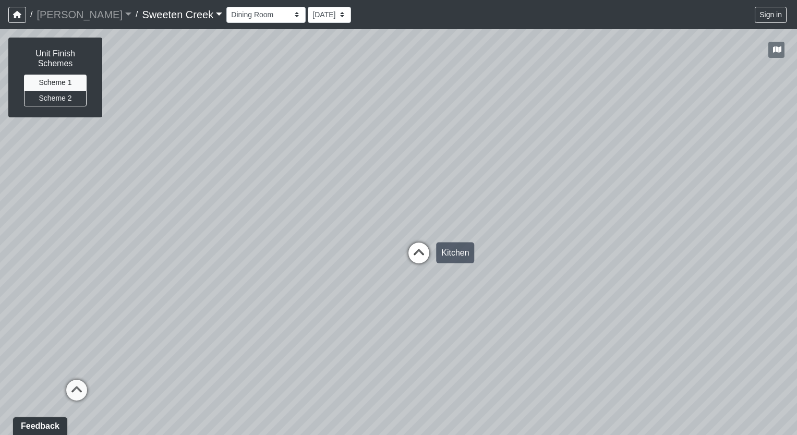
click at [417, 250] on icon at bounding box center [418, 258] width 31 height 31
drag, startPoint x: 458, startPoint y: 180, endPoint x: 642, endPoint y: 204, distance: 185.1
click at [647, 203] on div "Loading... Office Loading... Reception Loading... Mailroom - Elevator Lobby Loa…" at bounding box center [398, 232] width 797 height 406
drag, startPoint x: 435, startPoint y: 211, endPoint x: 627, endPoint y: 180, distance: 194.3
click at [627, 180] on div "Loading... Office Loading... Reception Loading... Mailroom - Elevator Lobby Loa…" at bounding box center [398, 232] width 797 height 406
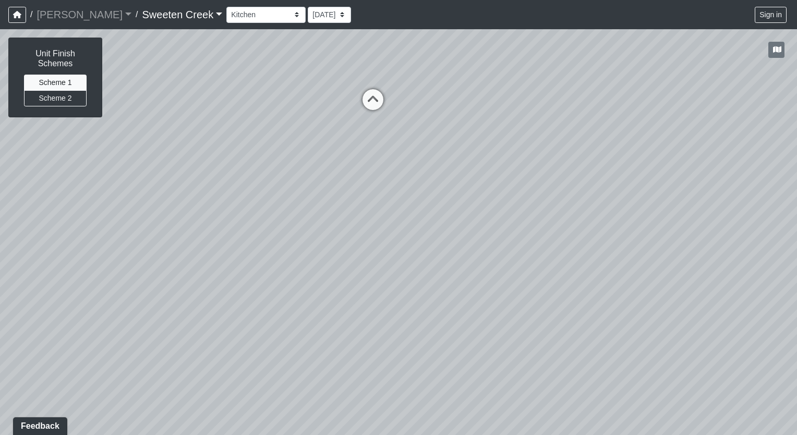
drag, startPoint x: 373, startPoint y: 297, endPoint x: 739, endPoint y: 248, distance: 369.5
click at [739, 248] on div "Loading... Office Loading... Reception Loading... Mailroom - Elevator Lobby Loa…" at bounding box center [398, 232] width 797 height 406
drag, startPoint x: 291, startPoint y: 242, endPoint x: 386, endPoint y: 364, distance: 154.6
click at [385, 369] on div "Loading... Office Loading... Reception Loading... Mailroom - Elevator Lobby Loa…" at bounding box center [398, 232] width 797 height 406
drag, startPoint x: 167, startPoint y: 272, endPoint x: 282, endPoint y: 263, distance: 114.6
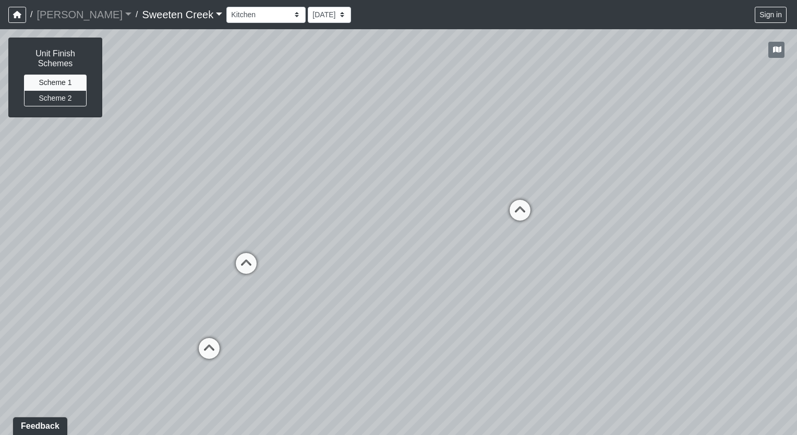
click at [282, 263] on div "Loading... Office Loading... Reception Loading... Mailroom - Elevator Lobby Loa…" at bounding box center [398, 232] width 797 height 406
click at [246, 271] on icon at bounding box center [246, 268] width 31 height 31
drag, startPoint x: 227, startPoint y: 274, endPoint x: 116, endPoint y: 283, distance: 110.9
click at [66, 300] on div "Loading... Office Loading... Reception Loading... Mailroom - Elevator Lobby Loa…" at bounding box center [398, 232] width 797 height 406
click at [492, 239] on icon at bounding box center [491, 248] width 31 height 31
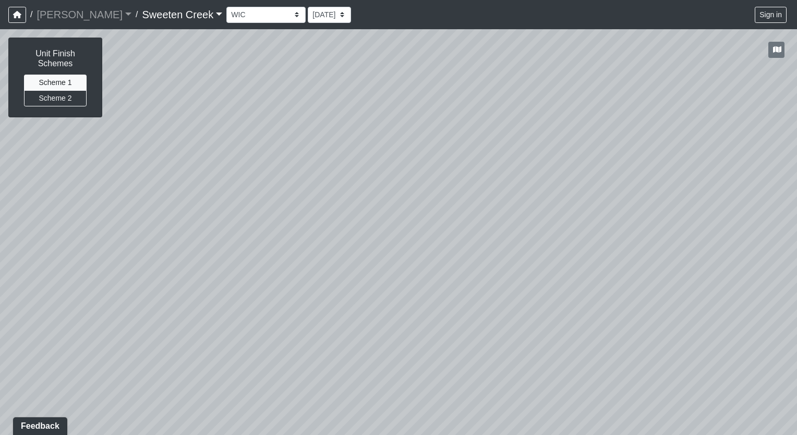
drag, startPoint x: 523, startPoint y: 245, endPoint x: 185, endPoint y: 258, distance: 338.3
click at [185, 258] on div "Loading... Office Loading... Reception Loading... Mailroom - Elevator Lobby Loa…" at bounding box center [398, 232] width 797 height 406
drag, startPoint x: 549, startPoint y: 282, endPoint x: 242, endPoint y: 255, distance: 307.9
click at [242, 255] on div "Loading... Office Loading... Reception Loading... Mailroom - Elevator Lobby Loa…" at bounding box center [398, 232] width 797 height 406
drag, startPoint x: 689, startPoint y: 274, endPoint x: 452, endPoint y: 230, distance: 240.4
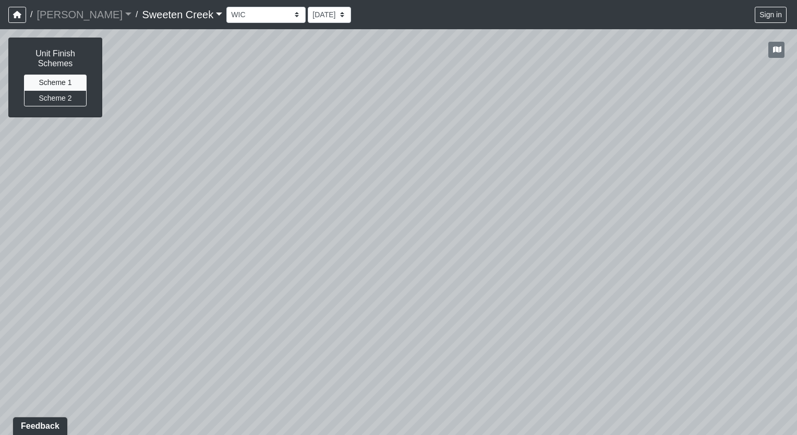
click at [452, 230] on div "Loading... Office Loading... Reception Loading... Mailroom - Elevator Lobby Loa…" at bounding box center [398, 232] width 797 height 406
drag, startPoint x: 711, startPoint y: 227, endPoint x: 378, endPoint y: 213, distance: 333.6
click at [378, 216] on div "Loading... Office Loading... Reception Loading... Mailroom - Elevator Lobby Loa…" at bounding box center [398, 232] width 797 height 406
drag, startPoint x: 661, startPoint y: 235, endPoint x: 457, endPoint y: 210, distance: 205.5
click at [453, 212] on div "Loading... Office Loading... Reception Loading... Mailroom - Elevator Lobby Loa…" at bounding box center [398, 232] width 797 height 406
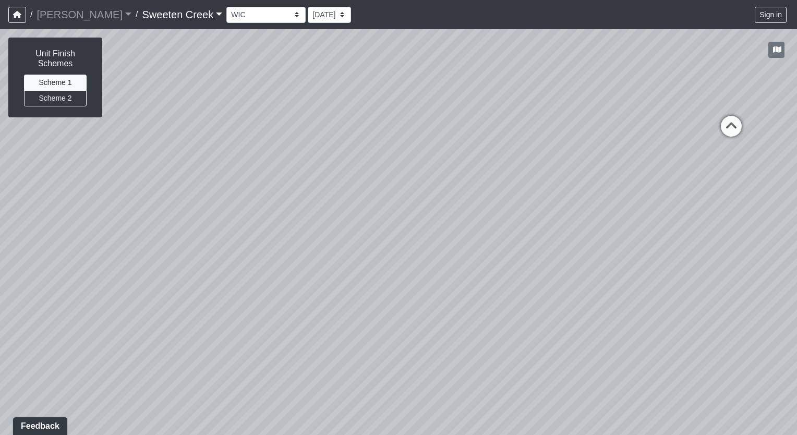
drag, startPoint x: 530, startPoint y: 187, endPoint x: 403, endPoint y: 193, distance: 127.4
click at [399, 189] on div "Loading... Office Loading... Reception Loading... Mailroom - Elevator Lobby Loa…" at bounding box center [398, 232] width 797 height 406
drag, startPoint x: 617, startPoint y: 192, endPoint x: 435, endPoint y: 238, distance: 187.2
click at [435, 238] on div "Loading... Office Loading... Reception Loading... Mailroom - Elevator Lobby Loa…" at bounding box center [398, 232] width 797 height 406
click at [496, 165] on icon at bounding box center [494, 173] width 31 height 31
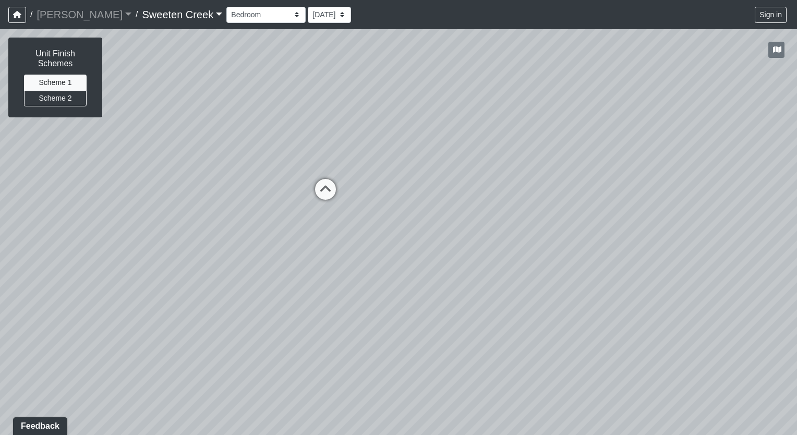
drag, startPoint x: 444, startPoint y: 208, endPoint x: 533, endPoint y: 212, distance: 88.8
click at [549, 212] on div "Loading... Office Loading... Reception Loading... Mailroom - Elevator Lobby Loa…" at bounding box center [398, 232] width 797 height 406
click at [390, 224] on div "Loading... Office Loading... Reception Loading... Mailroom - Elevator Lobby Loa…" at bounding box center [398, 232] width 797 height 406
click at [330, 193] on icon at bounding box center [325, 194] width 31 height 31
drag, startPoint x: 473, startPoint y: 251, endPoint x: 323, endPoint y: 254, distance: 149.2
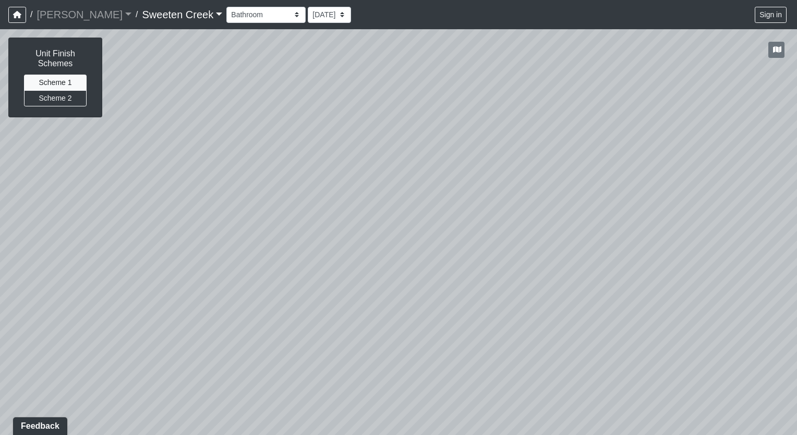
click at [323, 254] on div "Loading... Office Loading... Reception Loading... Mailroom - Elevator Lobby Loa…" at bounding box center [398, 232] width 797 height 406
drag, startPoint x: 522, startPoint y: 318, endPoint x: 267, endPoint y: 324, distance: 255.1
click at [267, 324] on div "Loading... Office Loading... Reception Loading... Mailroom - Elevator Lobby Loa…" at bounding box center [398, 232] width 797 height 406
drag, startPoint x: 538, startPoint y: 310, endPoint x: 248, endPoint y: 293, distance: 290.5
click at [248, 293] on div "Loading... Office Loading... Reception Loading... Mailroom - Elevator Lobby Loa…" at bounding box center [398, 232] width 797 height 406
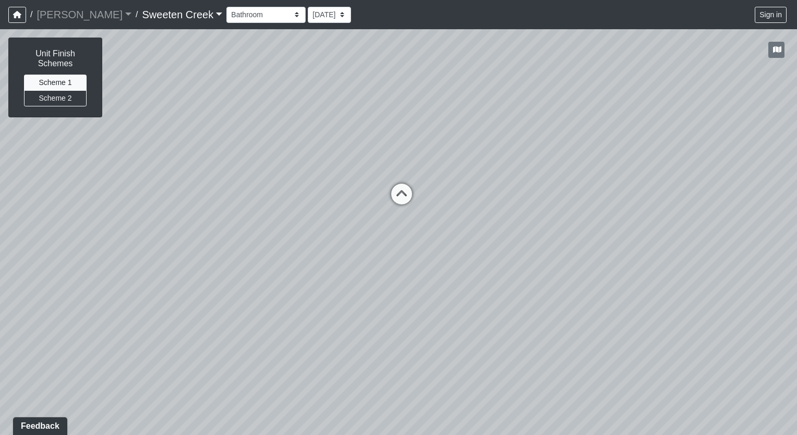
drag, startPoint x: 566, startPoint y: 264, endPoint x: 381, endPoint y: 281, distance: 185.9
click at [381, 281] on div "Loading... Office Loading... Reception Loading... Mailroom - Elevator Lobby Loa…" at bounding box center [398, 232] width 797 height 406
drag, startPoint x: 605, startPoint y: 248, endPoint x: 374, endPoint y: 295, distance: 235.2
click at [374, 295] on div "Loading... Office Loading... Reception Loading... Mailroom - Elevator Lobby Loa…" at bounding box center [398, 232] width 797 height 406
drag, startPoint x: 601, startPoint y: 266, endPoint x: 580, endPoint y: 219, distance: 51.8
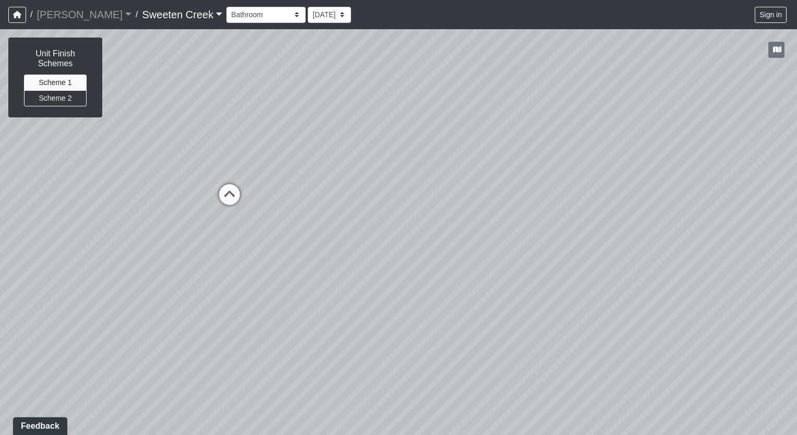
click at [595, 217] on div "Loading... Office Loading... Reception Loading... Mailroom - Elevator Lobby Loa…" at bounding box center [398, 232] width 797 height 406
click at [232, 196] on icon at bounding box center [229, 200] width 31 height 31
drag, startPoint x: 565, startPoint y: 270, endPoint x: 476, endPoint y: 270, distance: 88.7
click at [476, 270] on div "Loading... Office Loading... Reception Loading... Mailroom - Elevator Lobby Loa…" at bounding box center [398, 232] width 797 height 406
drag, startPoint x: 773, startPoint y: 341, endPoint x: 441, endPoint y: 331, distance: 332.4
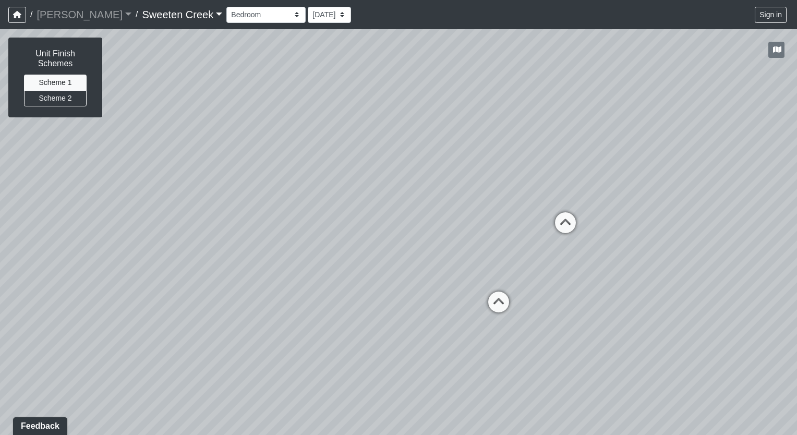
click at [441, 331] on div "Loading... Office Loading... Reception Loading... Mailroom - Elevator Lobby Loa…" at bounding box center [398, 232] width 797 height 406
click at [567, 226] on icon at bounding box center [565, 227] width 31 height 31
select select "5z3nvdcbJ9UrMRTNimz7X7"
drag, startPoint x: 424, startPoint y: 285, endPoint x: 606, endPoint y: 414, distance: 223.4
click at [606, 414] on div "Loading... Office Loading... Reception Loading... Mailroom - Elevator Lobby Loa…" at bounding box center [398, 232] width 797 height 406
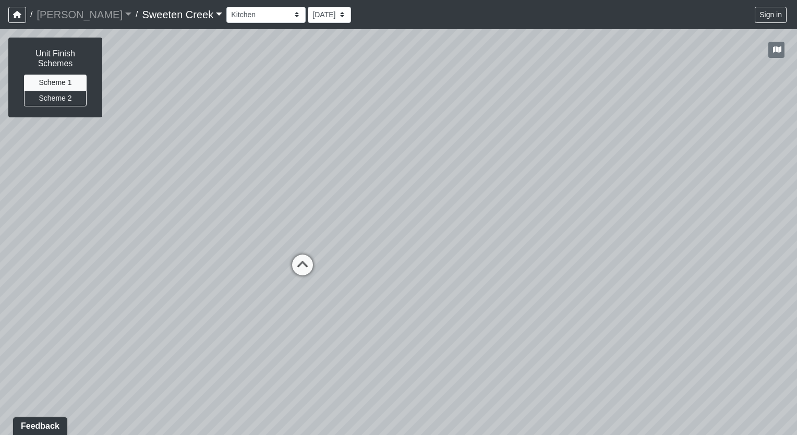
drag, startPoint x: 452, startPoint y: 326, endPoint x: 799, endPoint y: 310, distance: 347.2
click at [797, 310] on html "/ [PERSON_NAME] Loading... / Sweeten Creek Sweeten Creek Loading... [GEOGRAPHIC…" at bounding box center [398, 217] width 797 height 435
drag, startPoint x: 322, startPoint y: 317, endPoint x: 662, endPoint y: 285, distance: 341.5
click at [662, 285] on div "Loading... Office Loading... Reception Loading... Mailroom - Elevator Lobby Loa…" at bounding box center [398, 232] width 797 height 406
drag, startPoint x: 521, startPoint y: 255, endPoint x: 309, endPoint y: 276, distance: 212.9
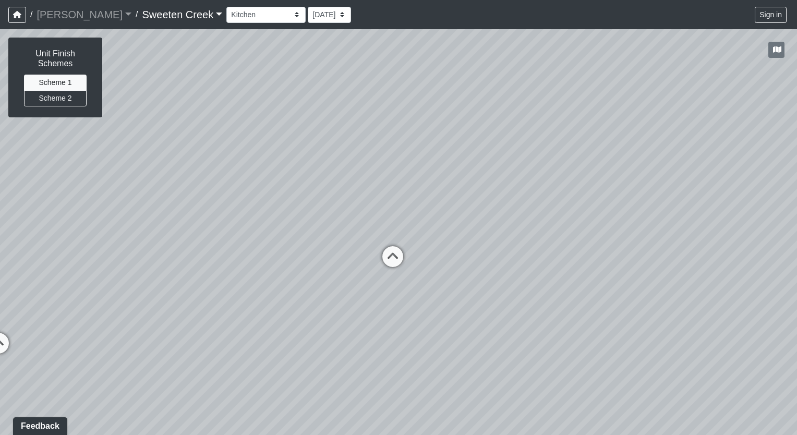
click at [309, 276] on div "Loading... Office Loading... Reception Loading... Mailroom - Elevator Lobby Loa…" at bounding box center [398, 232] width 797 height 406
